Goal: Information Seeking & Learning: Learn about a topic

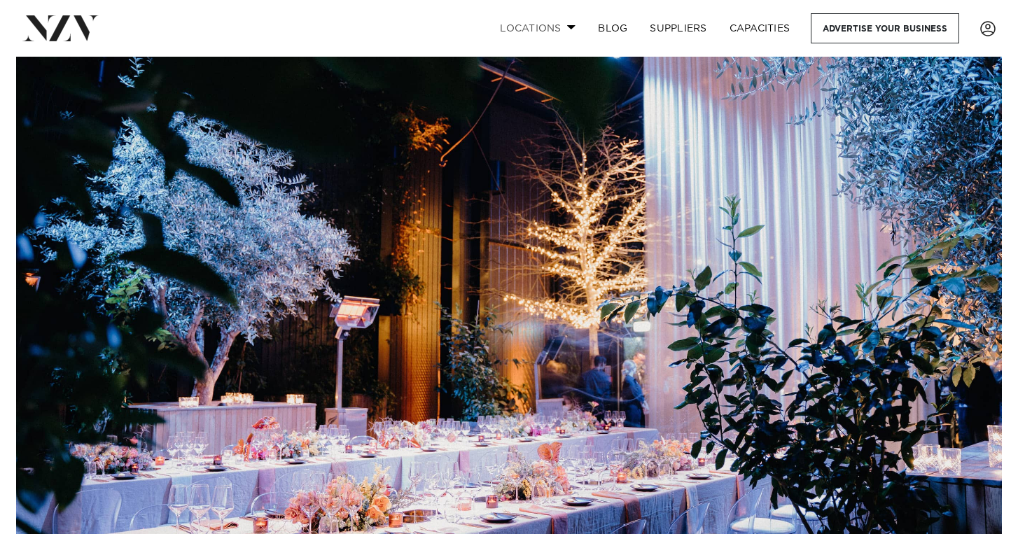
click at [567, 34] on link "Locations" at bounding box center [538, 28] width 98 height 30
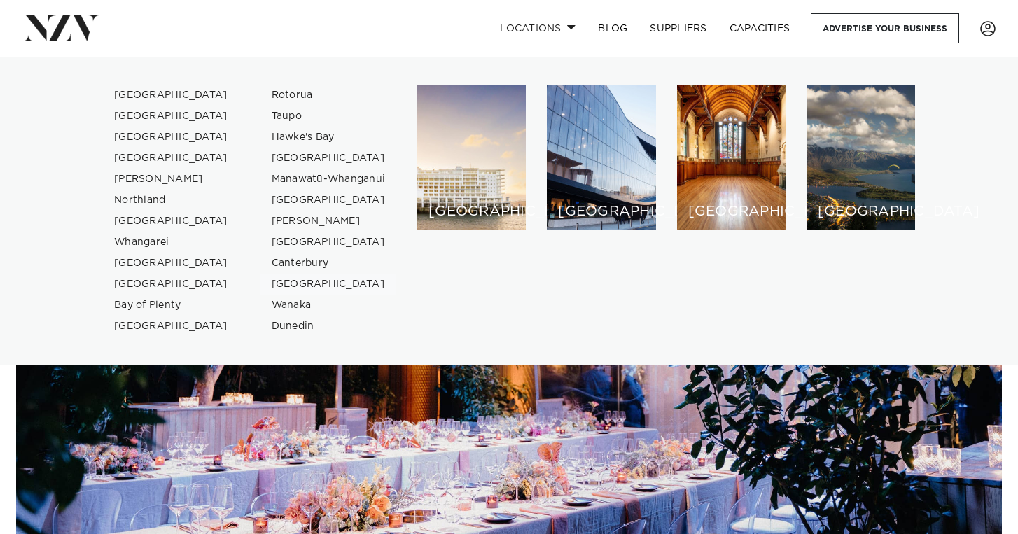
click at [298, 285] on link "[GEOGRAPHIC_DATA]" at bounding box center [329, 284] width 137 height 21
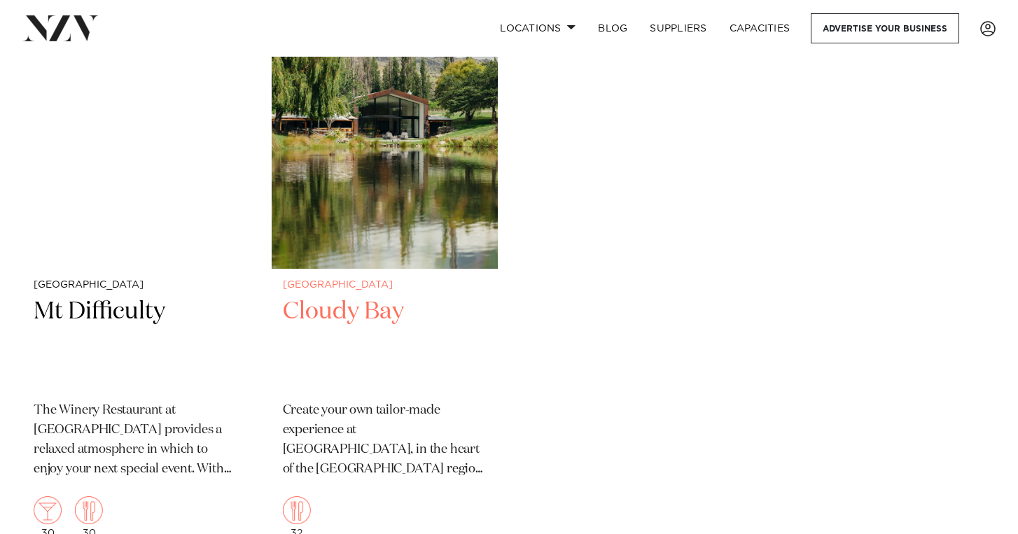
scroll to position [1176, 0]
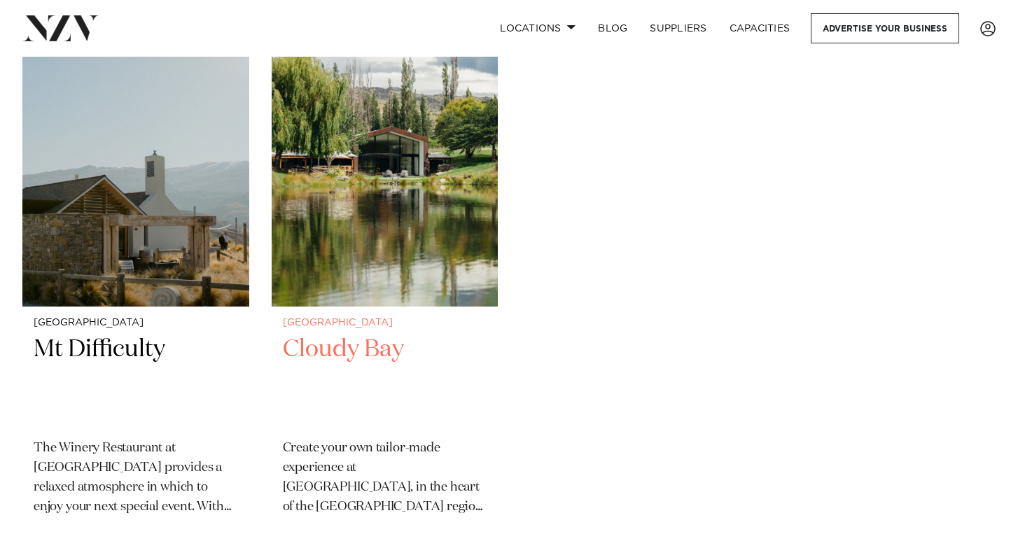
click at [327, 342] on h2 "Cloudy Bay" at bounding box center [385, 381] width 204 height 95
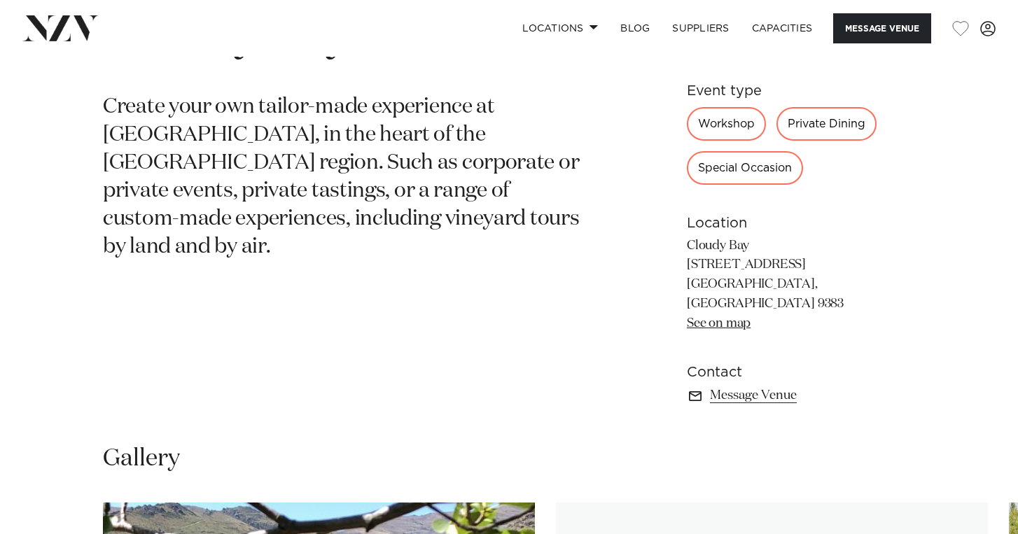
scroll to position [599, 0]
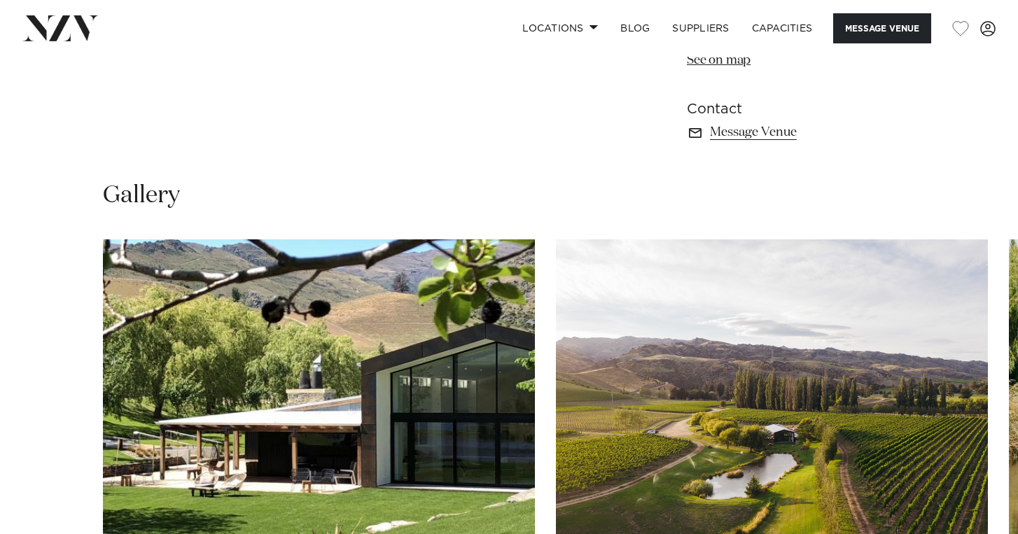
click at [553, 9] on nav "Locations [GEOGRAPHIC_DATA] [GEOGRAPHIC_DATA] [GEOGRAPHIC_DATA] [GEOGRAPHIC_DAT…" at bounding box center [509, 28] width 1018 height 57
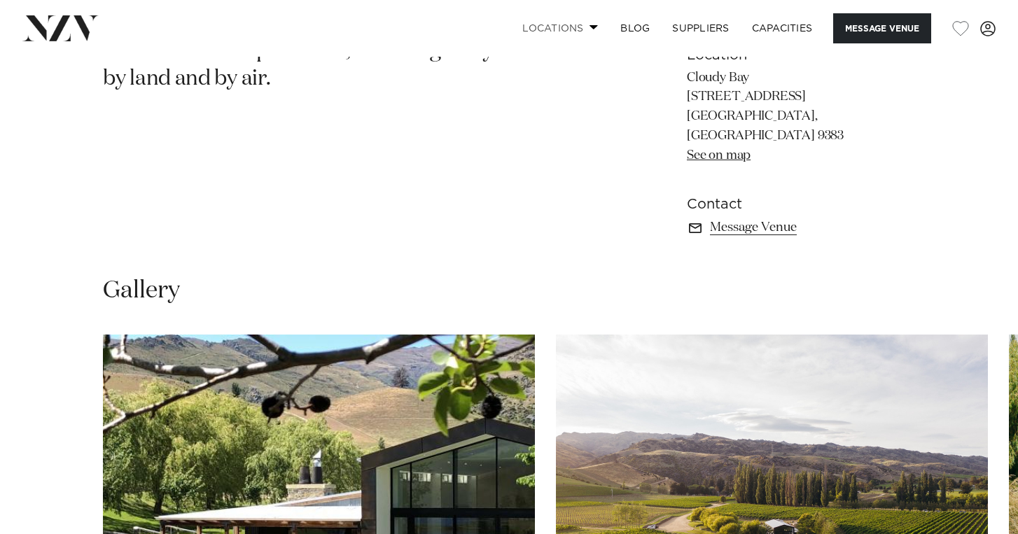
click at [553, 29] on link "Locations" at bounding box center [560, 28] width 98 height 30
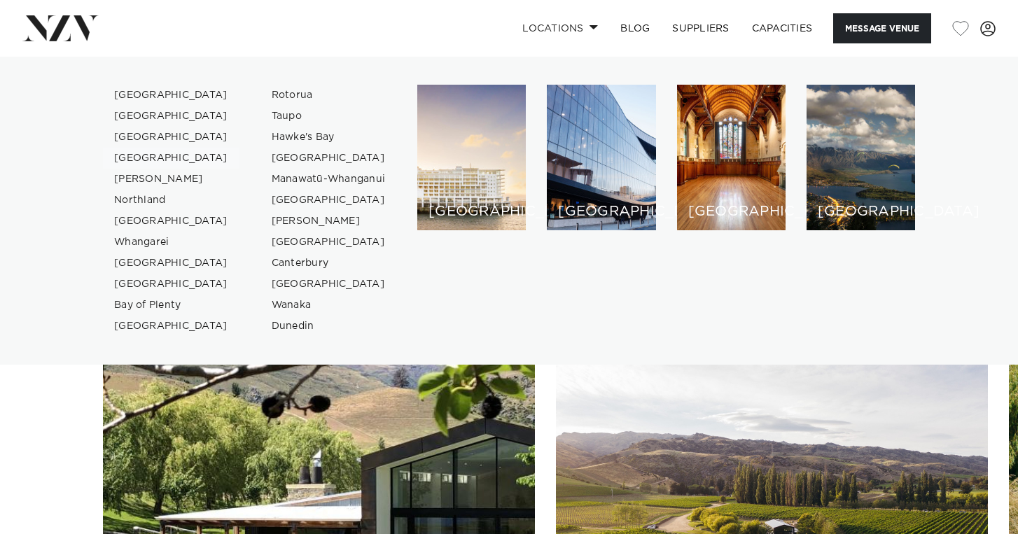
click at [148, 158] on link "[GEOGRAPHIC_DATA]" at bounding box center [171, 158] width 137 height 21
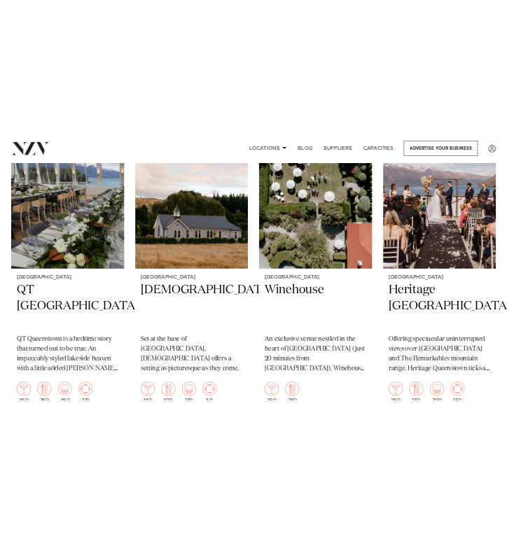
scroll to position [638, 0]
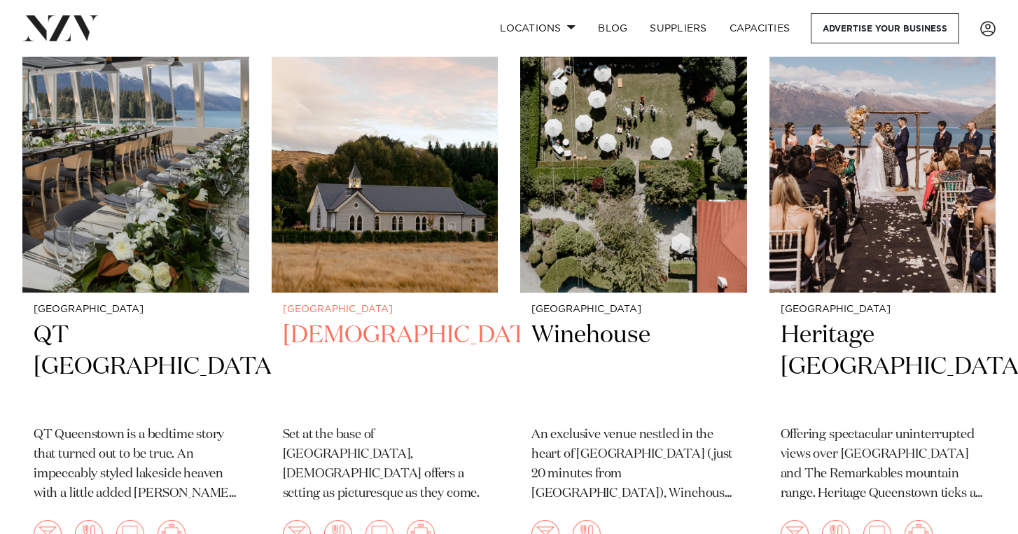
click at [374, 320] on h2 "Waikaka Church" at bounding box center [385, 367] width 204 height 95
click at [389, 320] on h2 "[DEMOGRAPHIC_DATA]" at bounding box center [385, 367] width 204 height 95
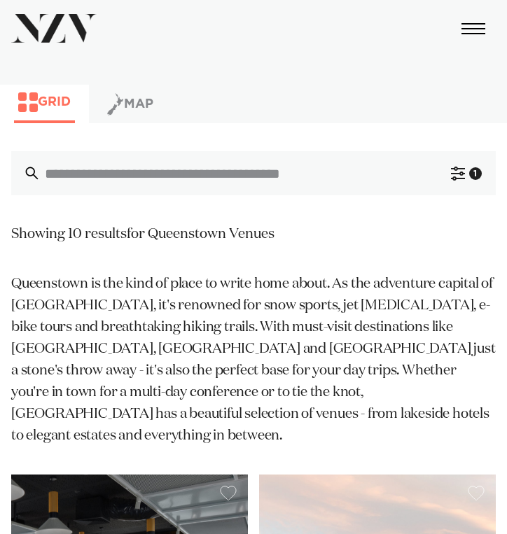
scroll to position [0, 0]
click at [473, 29] on span "button" at bounding box center [473, 28] width 24 height 1
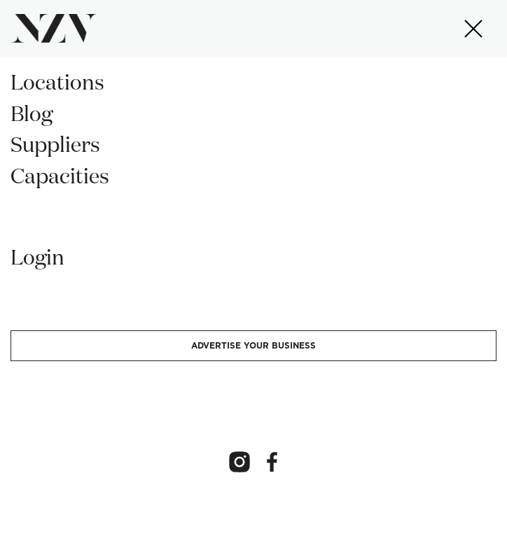
click at [39, 81] on link "locations" at bounding box center [254, 90] width 486 height 32
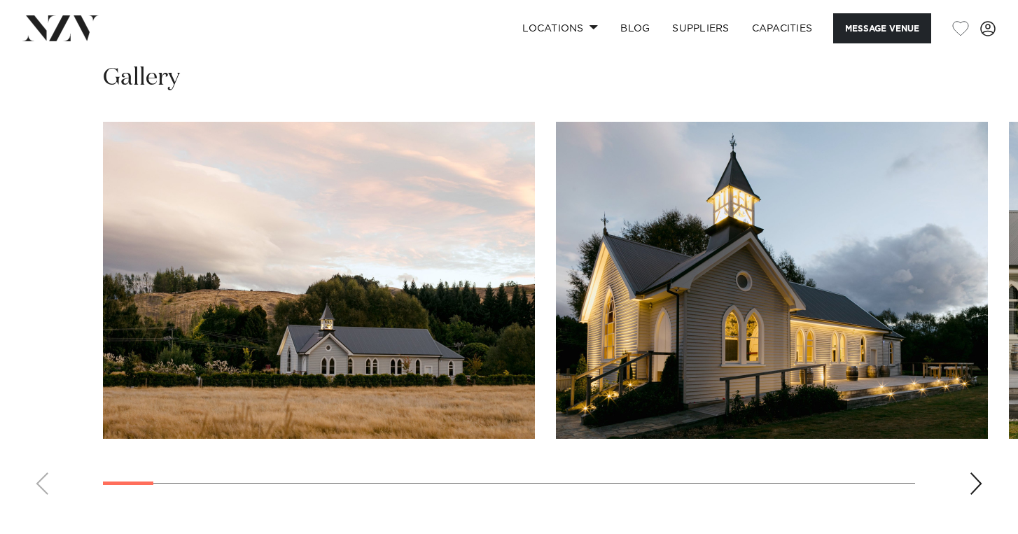
scroll to position [1307, 0]
click at [973, 473] on div "Next slide" at bounding box center [976, 484] width 14 height 22
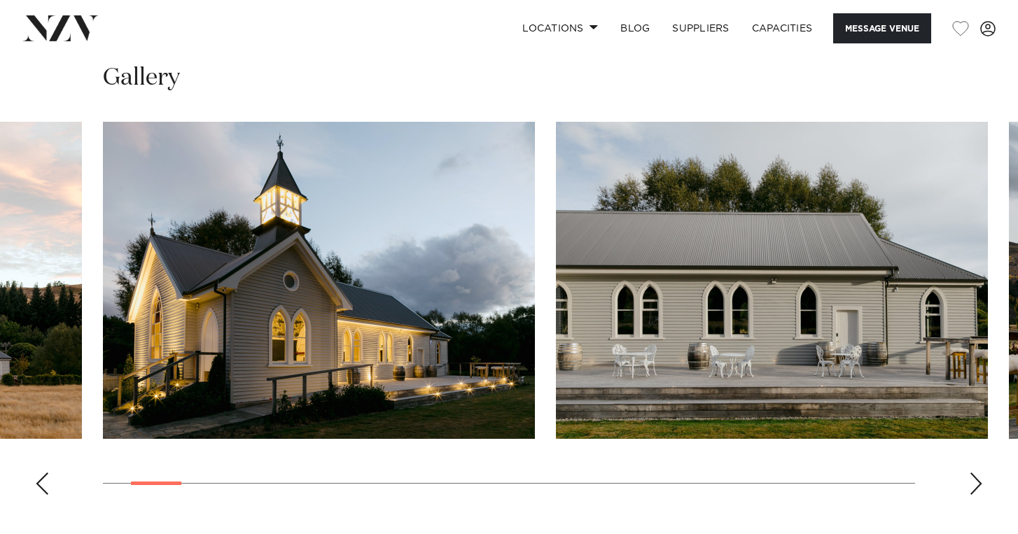
click at [973, 473] on div "Next slide" at bounding box center [976, 484] width 14 height 22
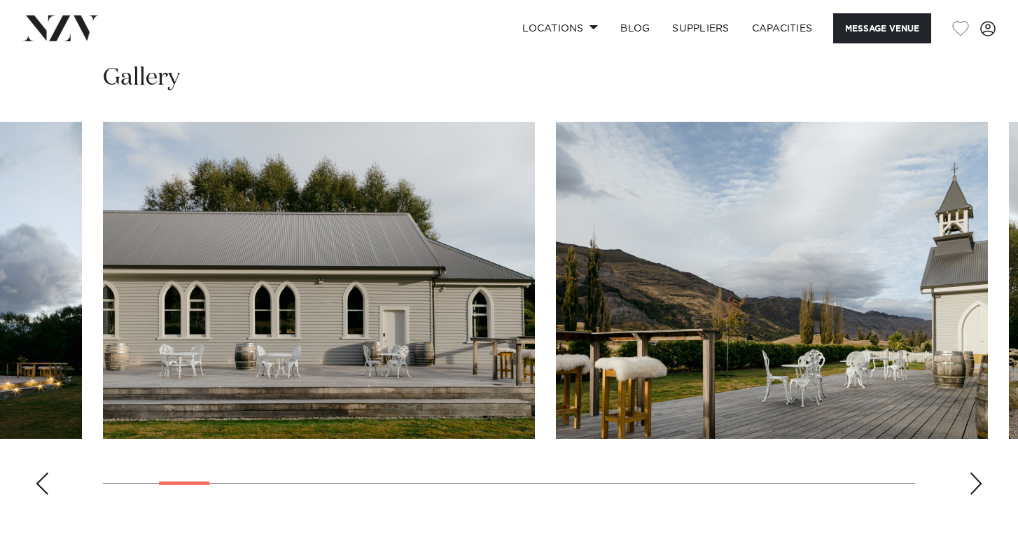
click at [973, 473] on div "Next slide" at bounding box center [976, 484] width 14 height 22
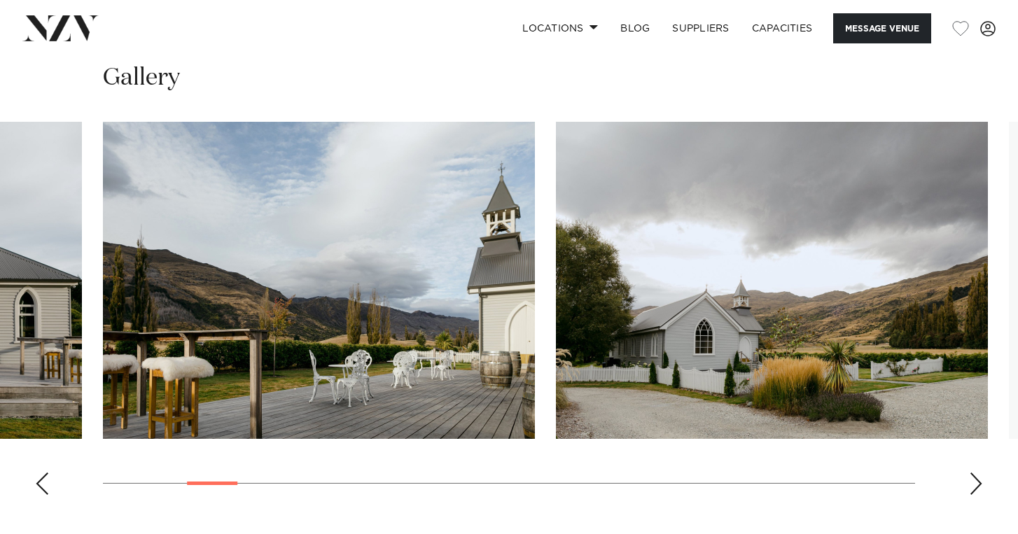
click at [973, 473] on div "Next slide" at bounding box center [976, 484] width 14 height 22
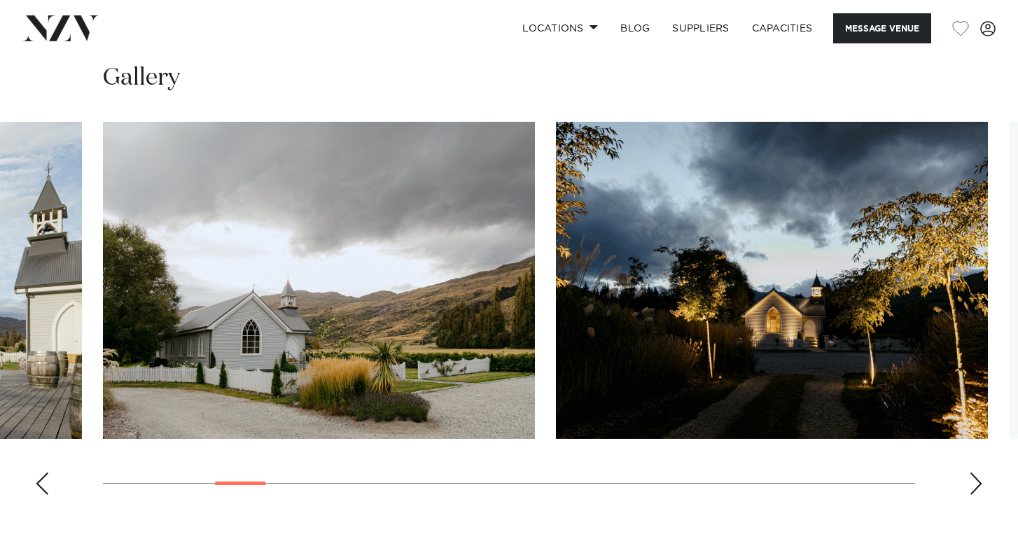
click at [973, 473] on div "Next slide" at bounding box center [976, 484] width 14 height 22
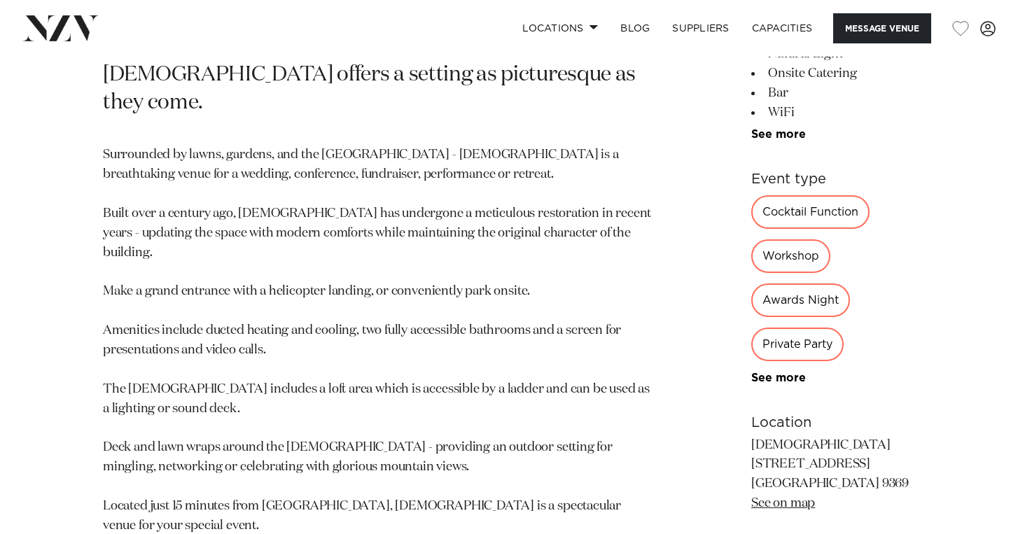
scroll to position [540, 0]
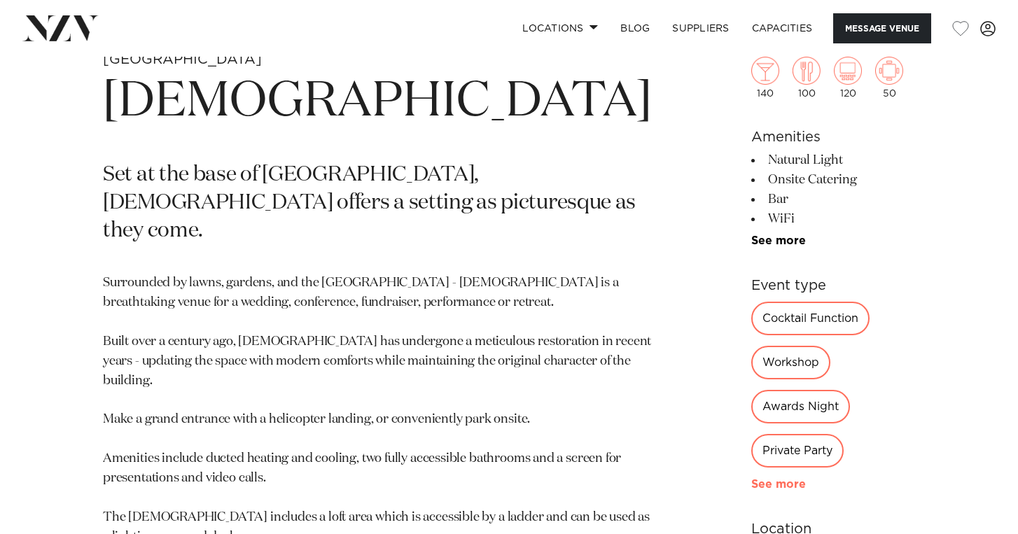
click at [751, 479] on link "See more" at bounding box center [805, 484] width 109 height 11
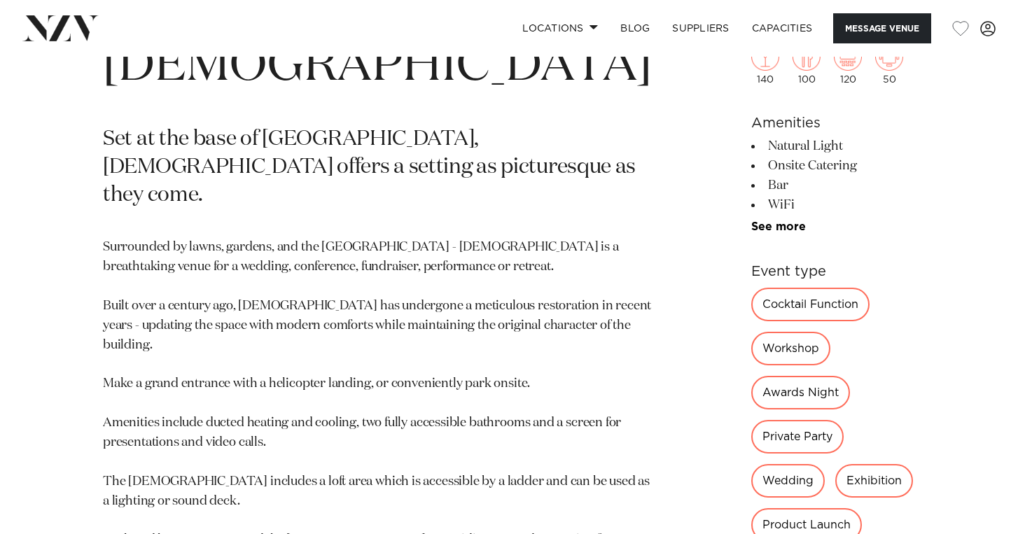
scroll to position [605, 0]
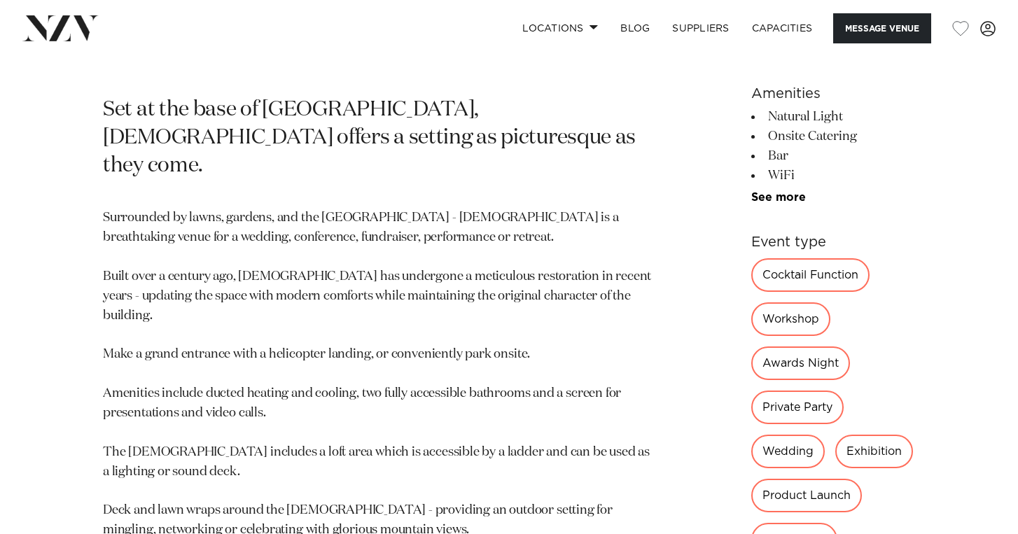
click at [751, 435] on div "Wedding" at bounding box center [788, 452] width 74 height 34
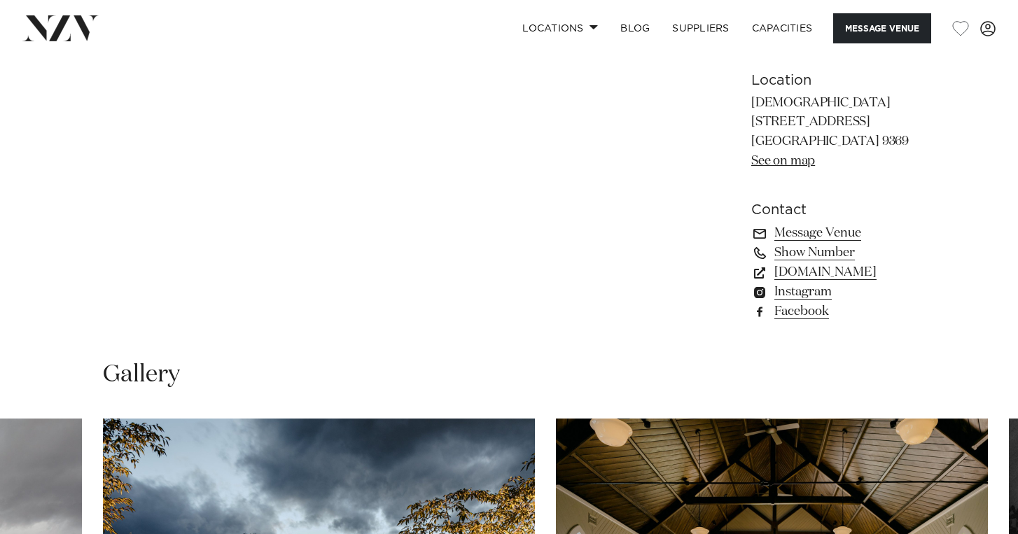
scroll to position [1361, 0]
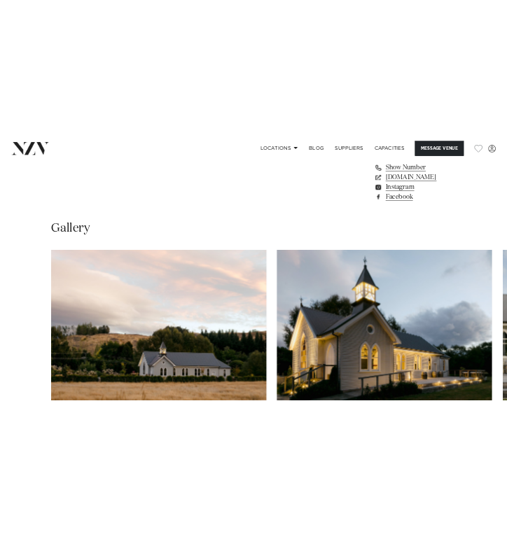
scroll to position [1193, 0]
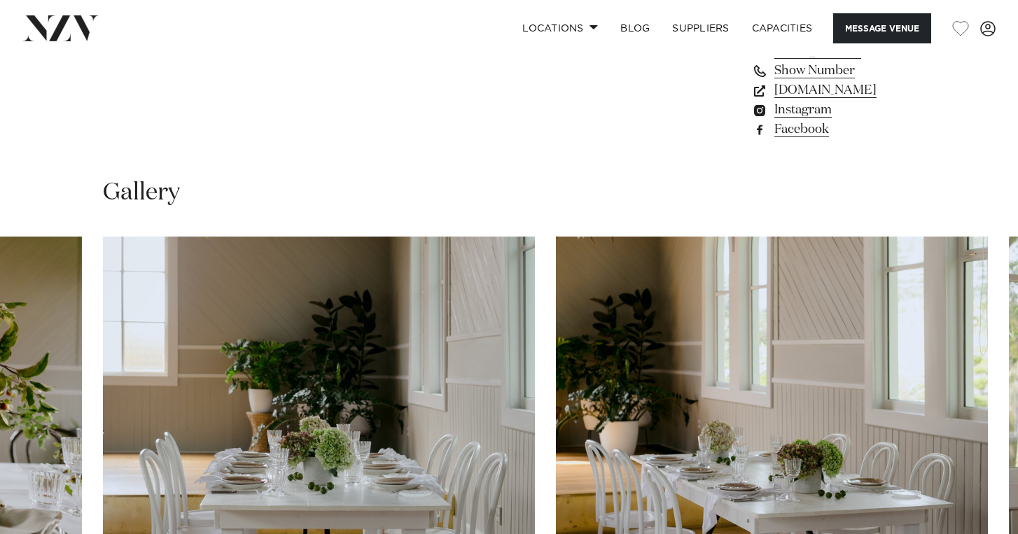
click at [964, 502] on swiper-container at bounding box center [509, 429] width 1018 height 384
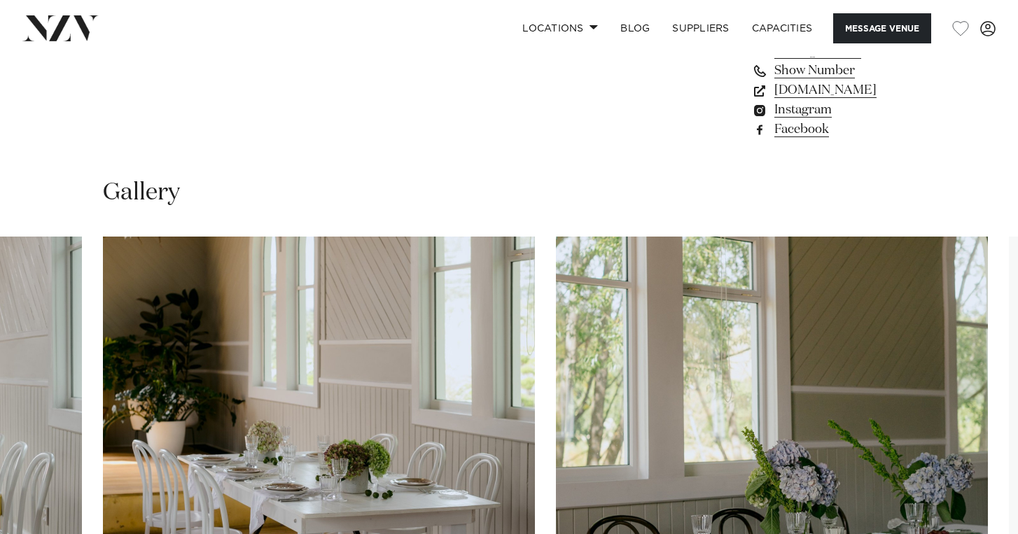
click at [968, 505] on swiper-container at bounding box center [509, 429] width 1018 height 384
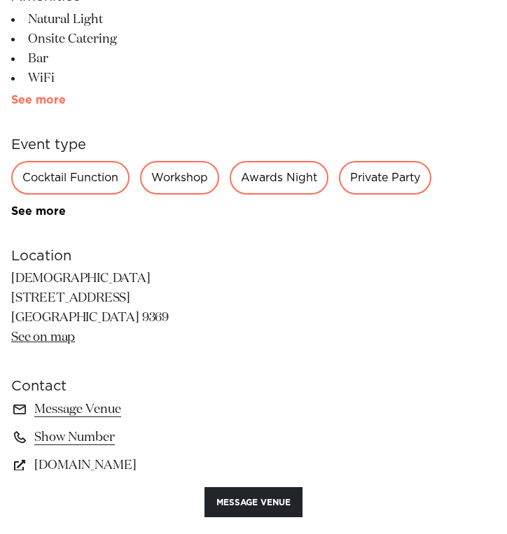
scroll to position [940, 0]
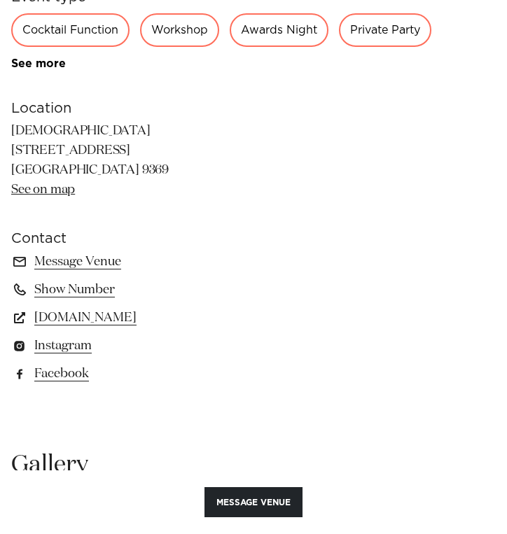
drag, startPoint x: 109, startPoint y: 137, endPoint x: 7, endPoint y: 141, distance: 102.3
click at [7, 141] on div "Queenstown Waikākā Church Set at the base of Coronet Peak, Waikākā Church offer…" at bounding box center [253, 98] width 507 height 660
copy p "[DEMOGRAPHIC_DATA]"
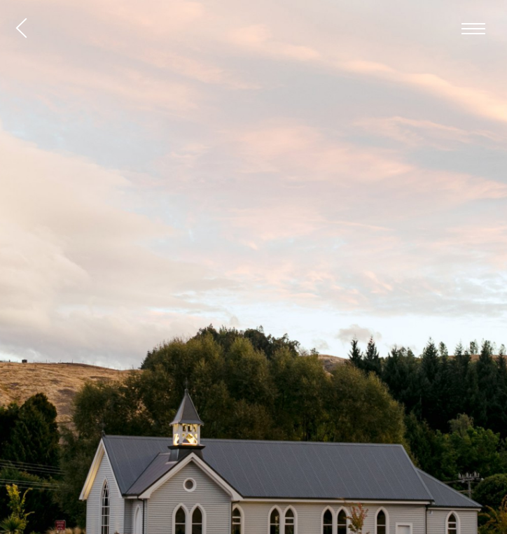
scroll to position [940, 0]
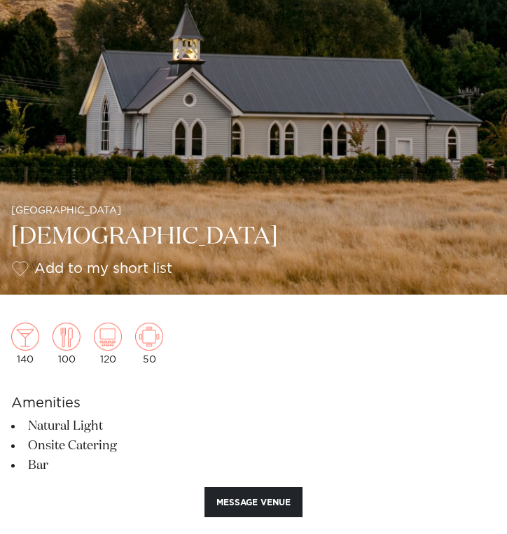
scroll to position [413, 0]
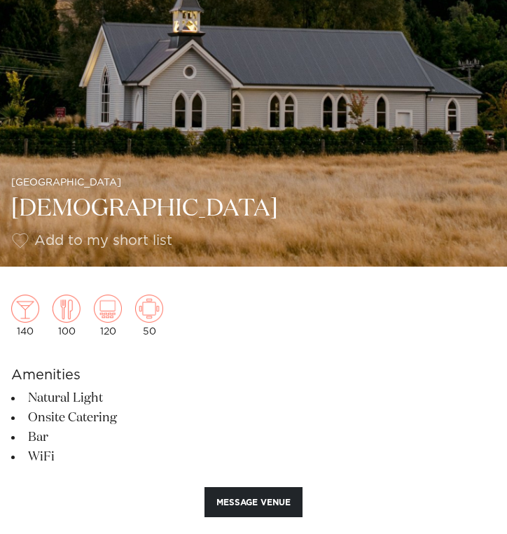
click at [22, 243] on button "button" at bounding box center [92, 240] width 162 height 15
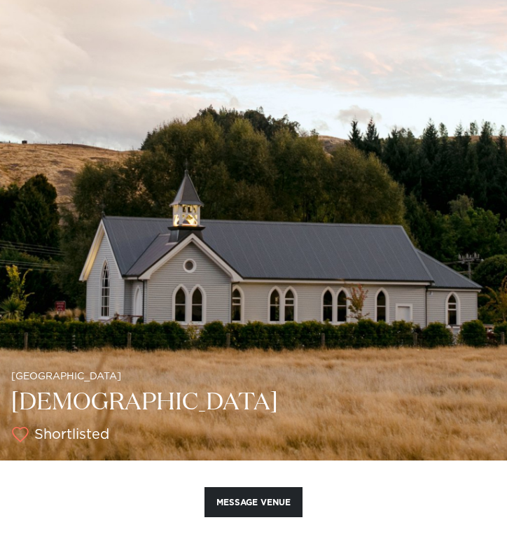
scroll to position [79, 0]
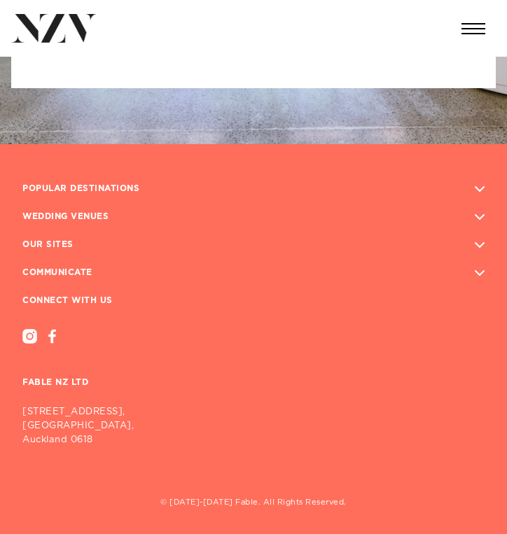
scroll to position [1100, 0]
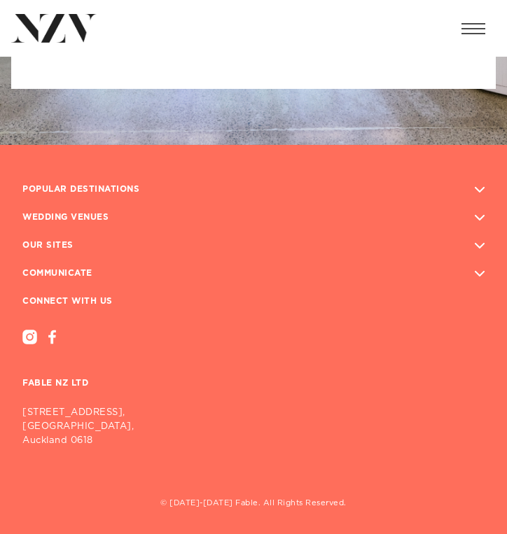
click at [469, 29] on span "button" at bounding box center [473, 28] width 24 height 1
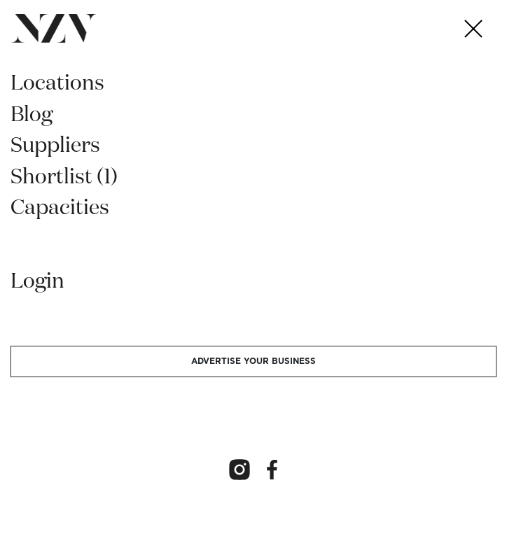
click at [29, 35] on img at bounding box center [53, 28] width 85 height 29
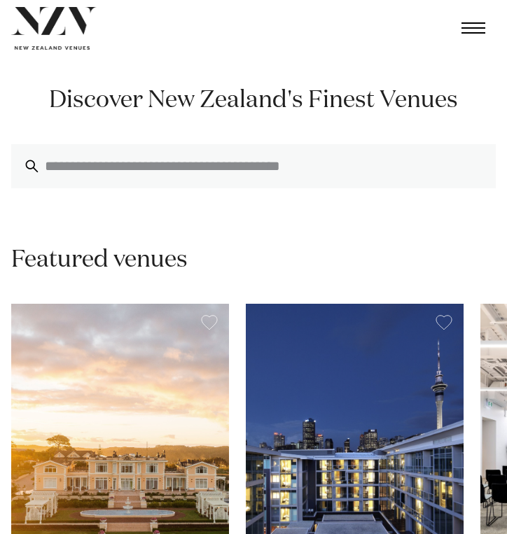
click at [469, 162] on span "button" at bounding box center [475, 166] width 14 height 14
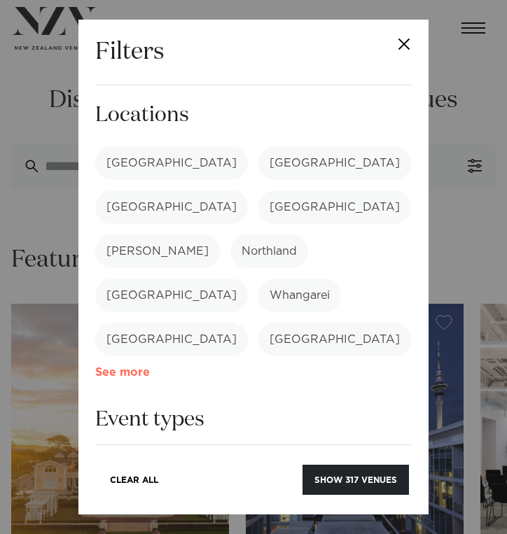
click at [204, 367] on link "See more" at bounding box center [149, 373] width 109 height 12
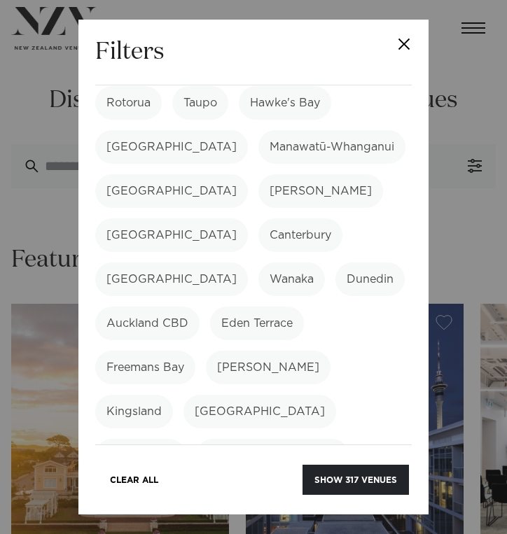
scroll to position [311, 0]
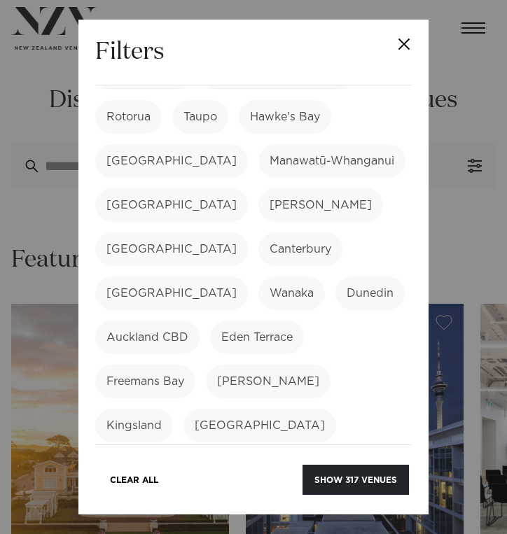
click at [248, 277] on label "[GEOGRAPHIC_DATA]" at bounding box center [171, 294] width 153 height 34
click at [335, 277] on label "Dunedin" at bounding box center [369, 294] width 69 height 34
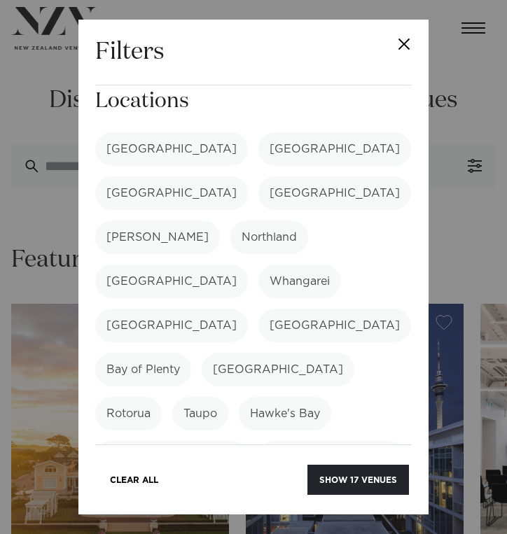
scroll to position [11, 0]
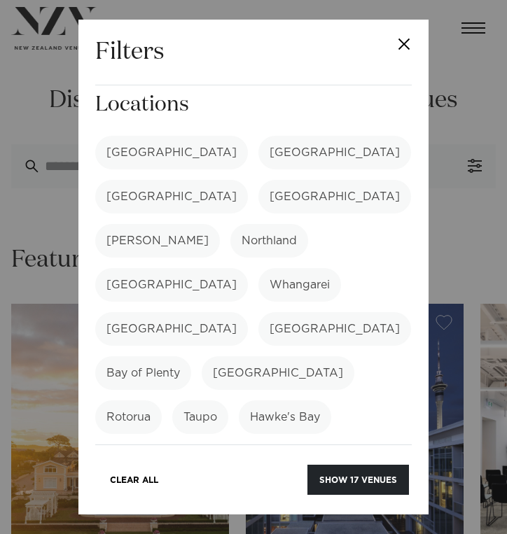
click at [258, 193] on label "[GEOGRAPHIC_DATA]" at bounding box center [334, 197] width 153 height 34
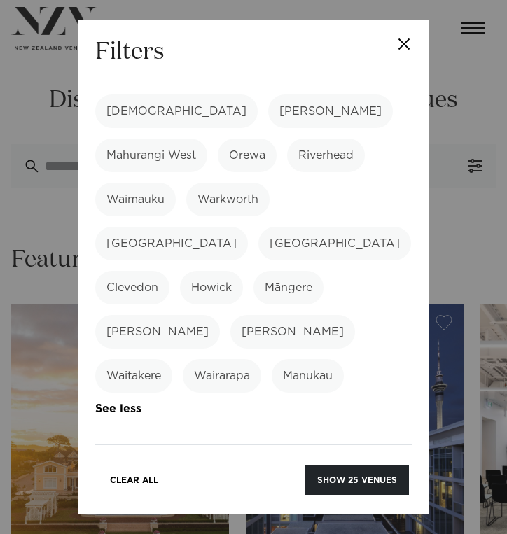
scroll to position [883, 0]
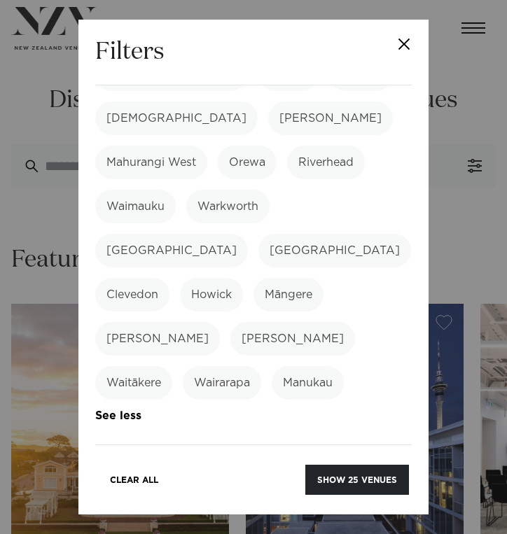
click at [128, 495] on label "Wedding" at bounding box center [132, 512] width 74 height 34
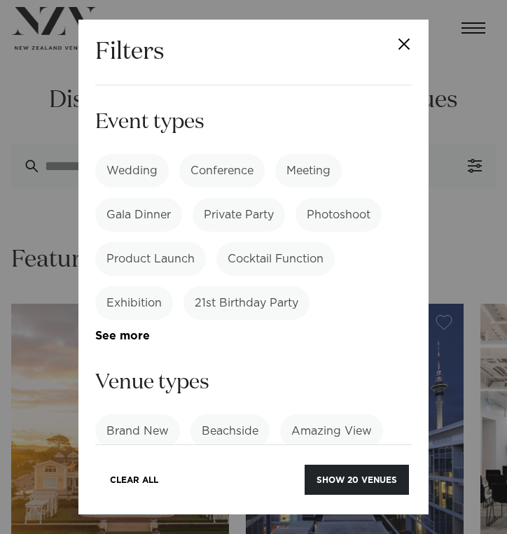
scroll to position [1244, 0]
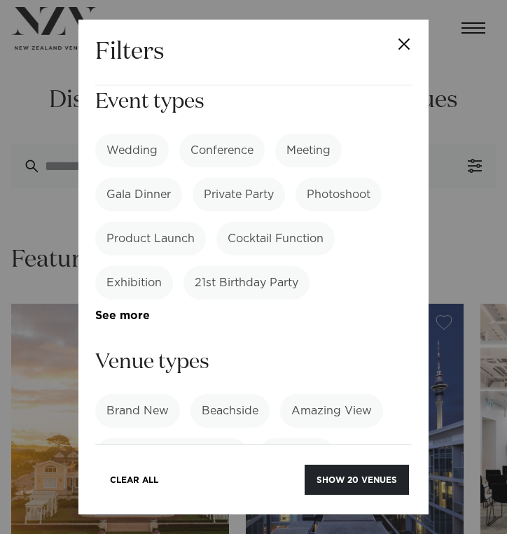
click at [248, 534] on link "See more" at bounding box center [302, 544] width 109 height 12
click at [372, 475] on button "Show 20 venues" at bounding box center [357, 480] width 104 height 30
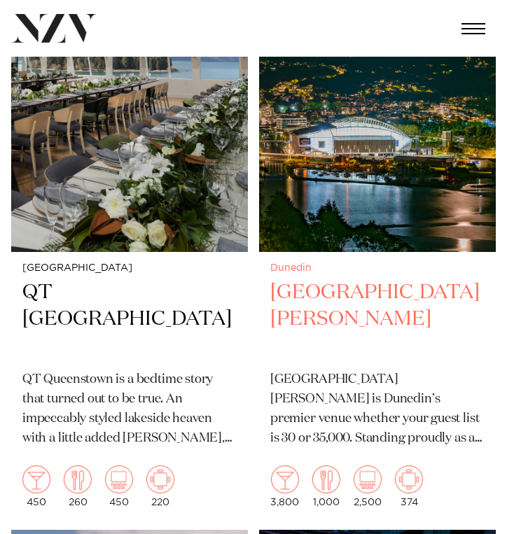
scroll to position [1083, 0]
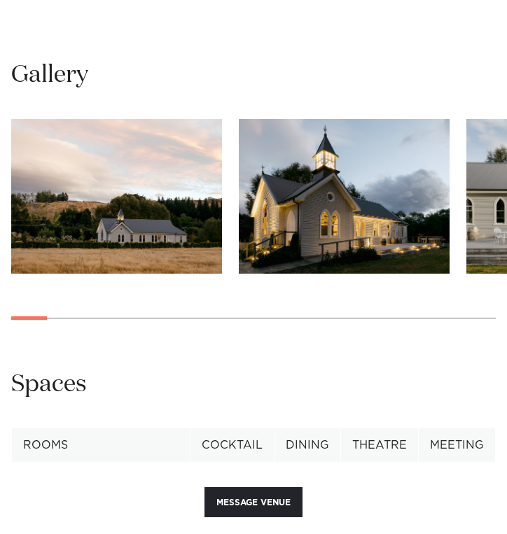
scroll to position [1334, 0]
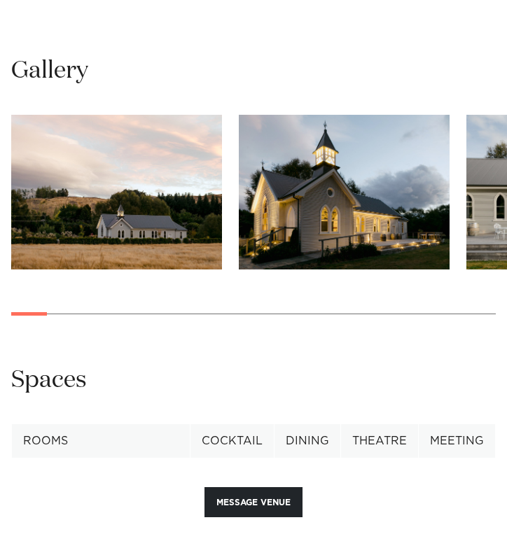
click at [356, 209] on img "2 / 29" at bounding box center [344, 192] width 211 height 155
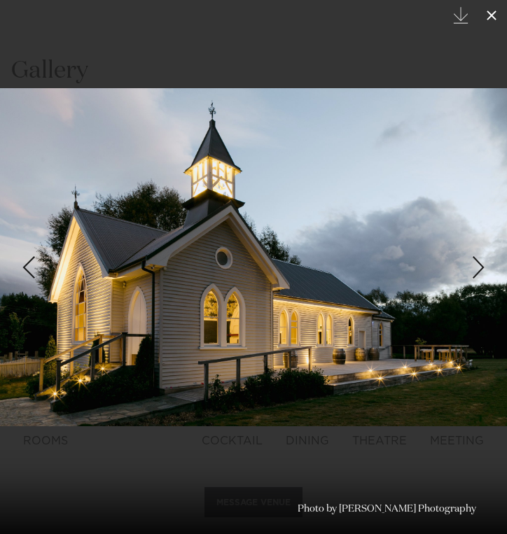
click at [491, 13] on icon at bounding box center [491, 15] width 17 height 17
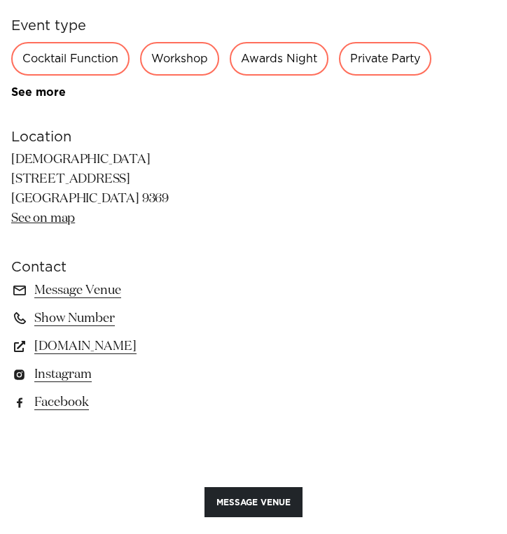
scroll to position [910, 0]
click at [157, 350] on link "[DOMAIN_NAME]" at bounding box center [253, 348] width 485 height 20
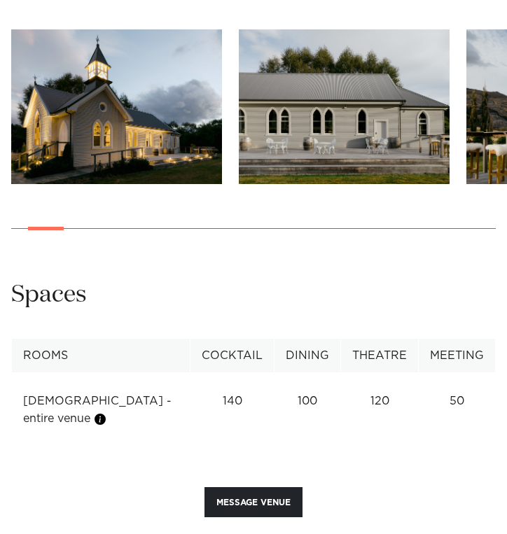
scroll to position [1335, 0]
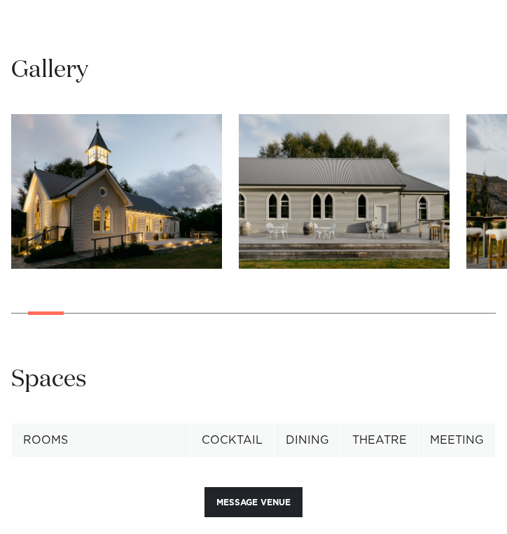
click at [120, 195] on img "2 / 29" at bounding box center [116, 191] width 211 height 155
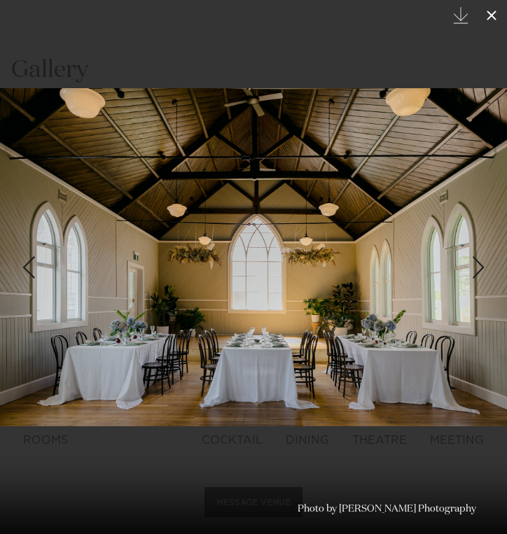
click at [494, 12] on icon at bounding box center [492, 16] width 10 height 10
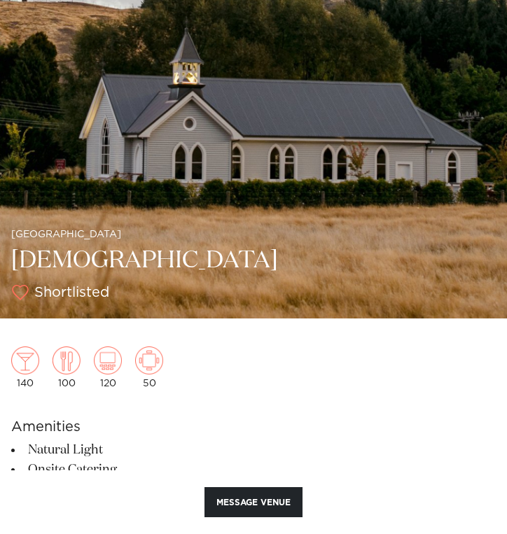
scroll to position [345, 0]
